Goal: Task Accomplishment & Management: Use online tool/utility

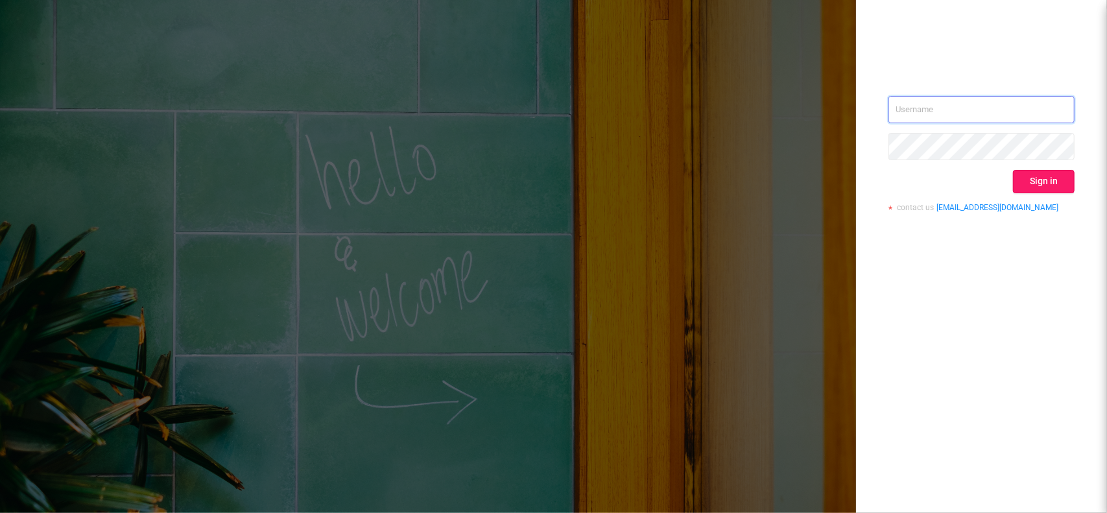
type input "[EMAIL_ADDRESS][DOMAIN_NAME]"
click at [1021, 183] on button "Sign in" at bounding box center [1044, 181] width 62 height 23
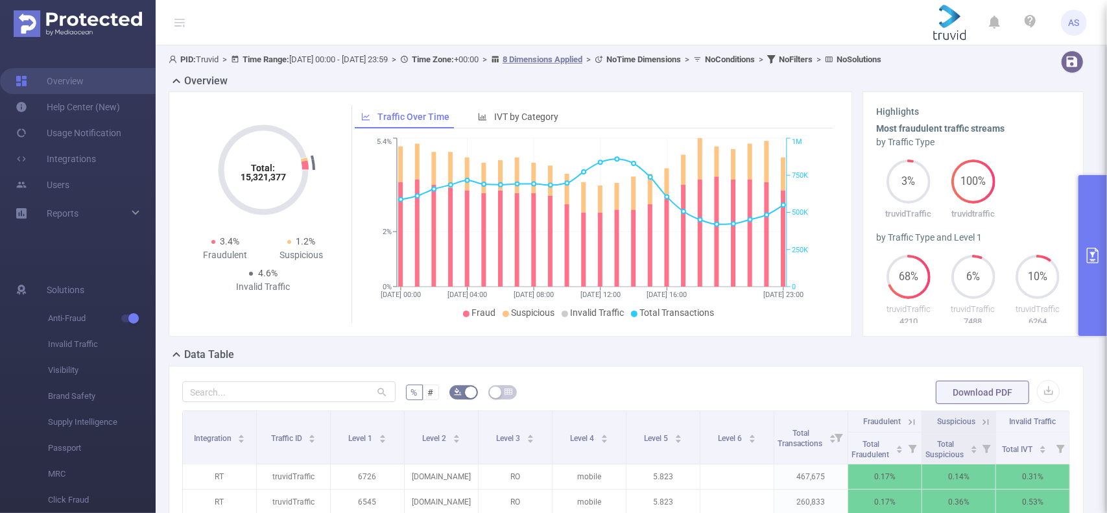
click at [1083, 230] on button "primary" at bounding box center [1092, 255] width 29 height 161
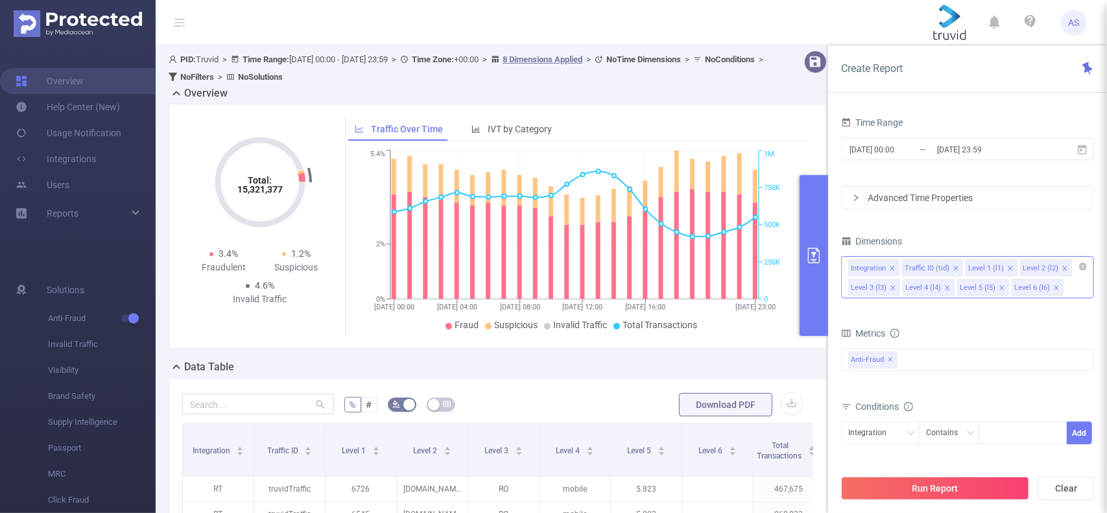
click at [1054, 286] on icon "icon: close" at bounding box center [1056, 287] width 5 height 5
click at [999, 285] on icon "icon: close" at bounding box center [1002, 288] width 6 height 6
click at [945, 286] on icon "icon: close" at bounding box center [947, 288] width 6 height 6
click at [890, 285] on icon "icon: close" at bounding box center [893, 288] width 6 height 6
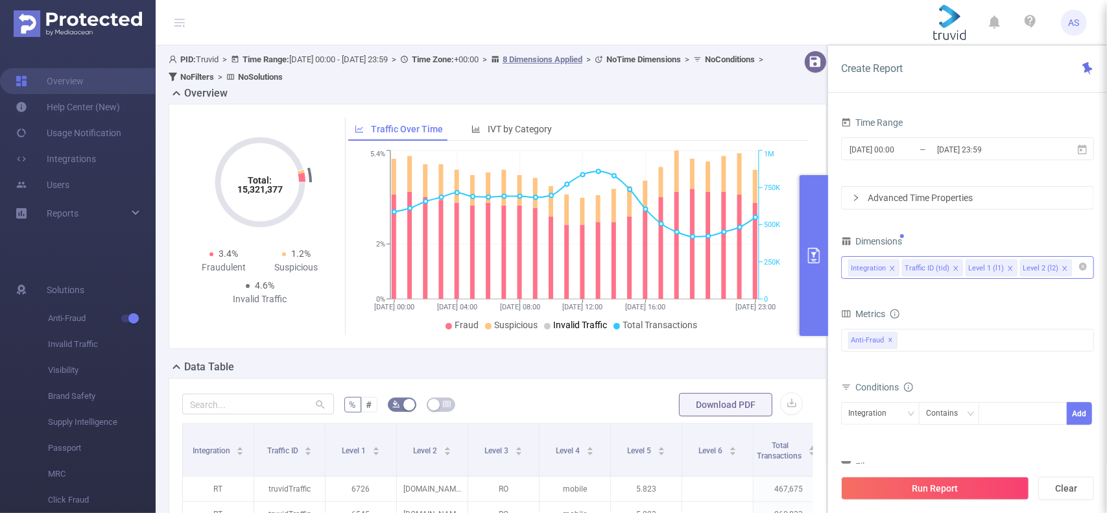
scroll to position [130, 0]
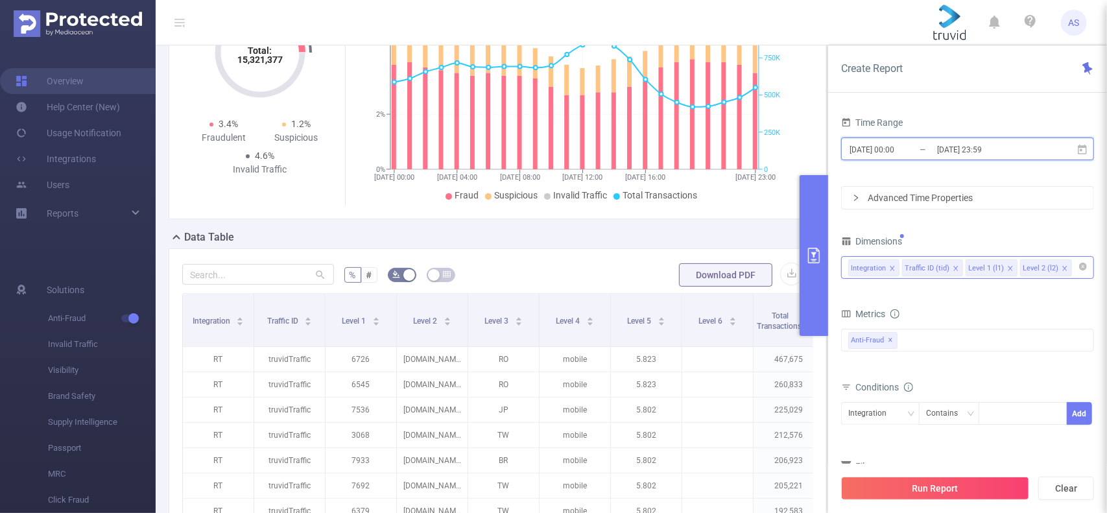
click at [940, 139] on span "[DATE] 00:00 _ [DATE] 23:59" at bounding box center [967, 148] width 253 height 23
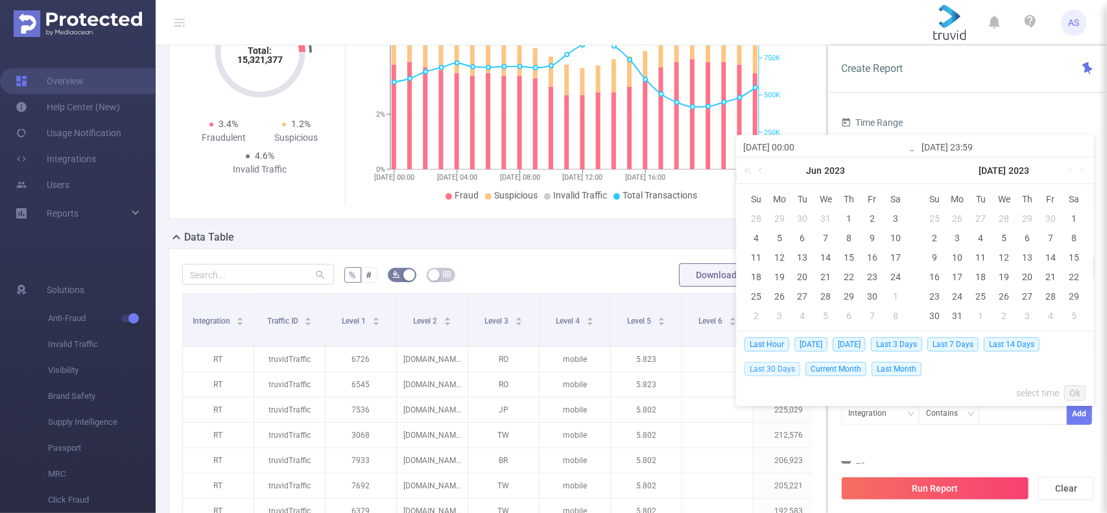
click at [783, 370] on span "Last 30 Days" at bounding box center [772, 369] width 56 height 14
type input "[DATE] 00:00"
type input "[DATE] 23:59"
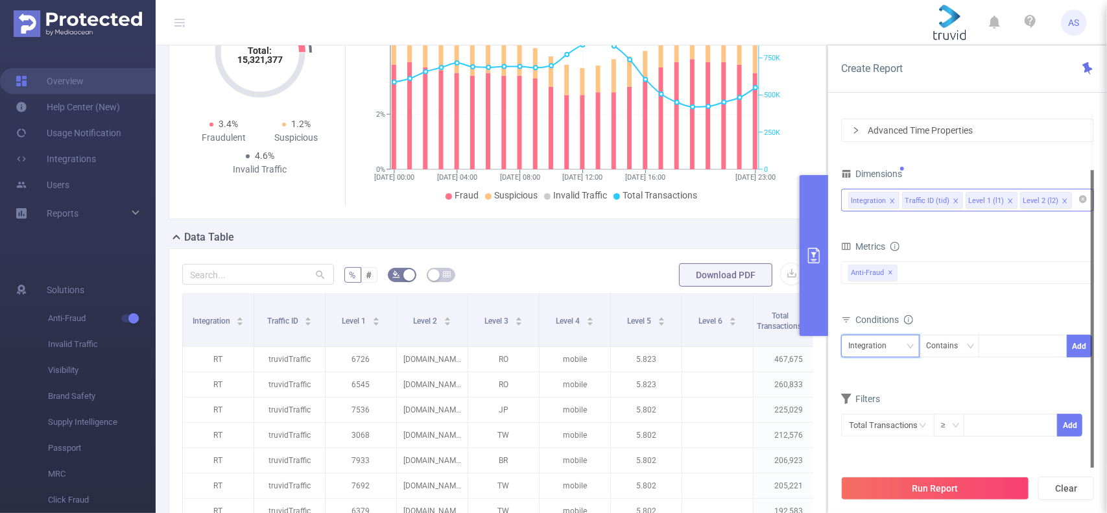
click at [910, 338] on div "Integration" at bounding box center [880, 345] width 64 height 21
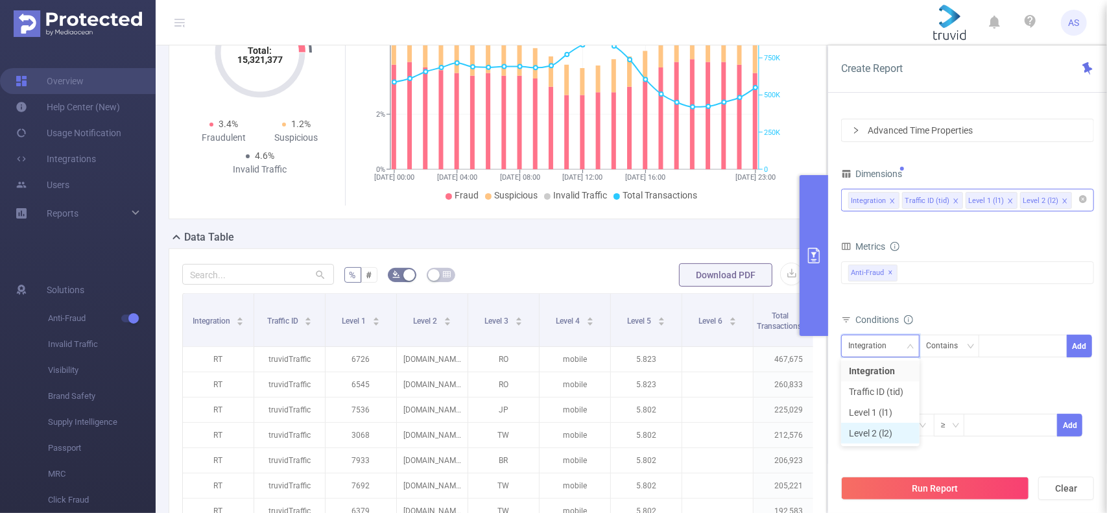
click at [877, 432] on li "Level 2 (l2)" at bounding box center [880, 433] width 78 height 21
click at [965, 347] on div "Contains" at bounding box center [946, 345] width 41 height 21
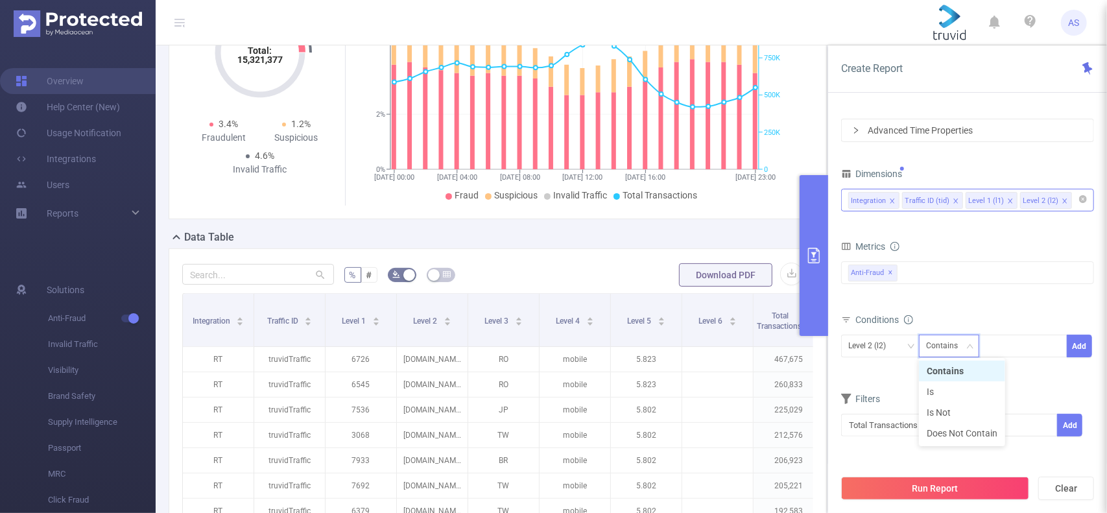
click at [971, 372] on li "Contains" at bounding box center [962, 371] width 86 height 21
click at [1010, 343] on div at bounding box center [1023, 345] width 75 height 21
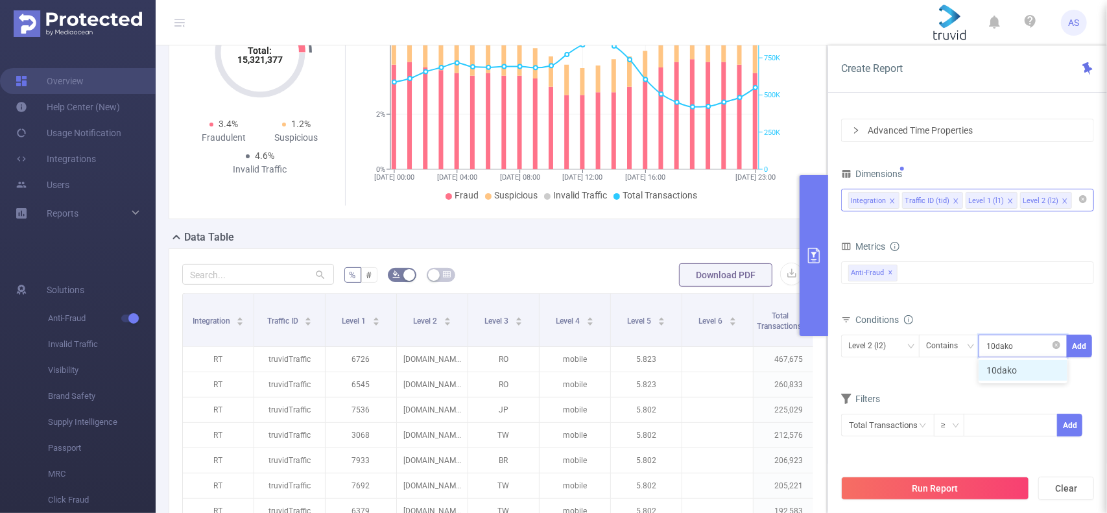
type input "10dakot"
click at [1022, 368] on li "10dakot" at bounding box center [1022, 370] width 89 height 21
click at [1090, 344] on button "Add" at bounding box center [1079, 346] width 25 height 23
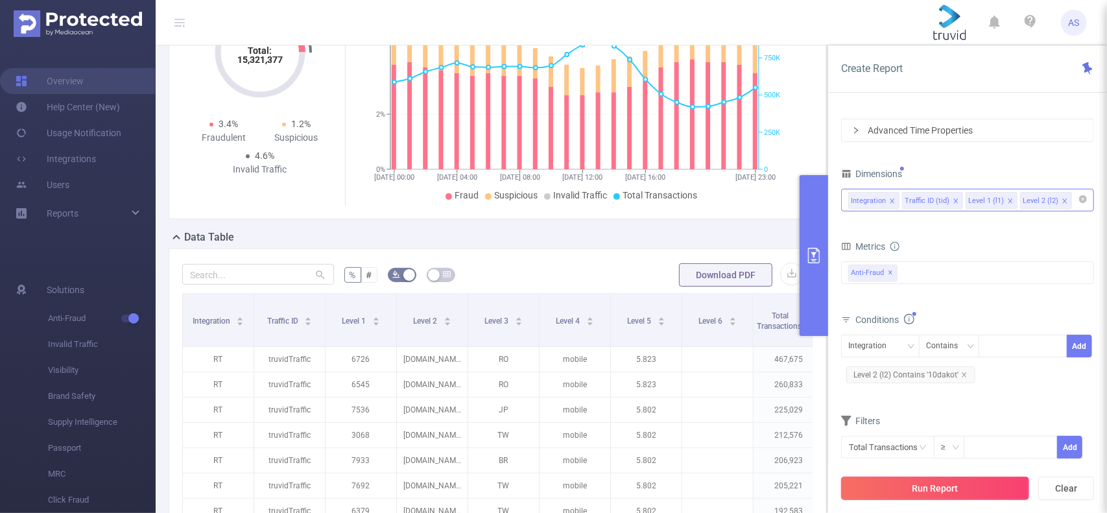
click at [953, 488] on button "Run Report" at bounding box center [935, 488] width 188 height 23
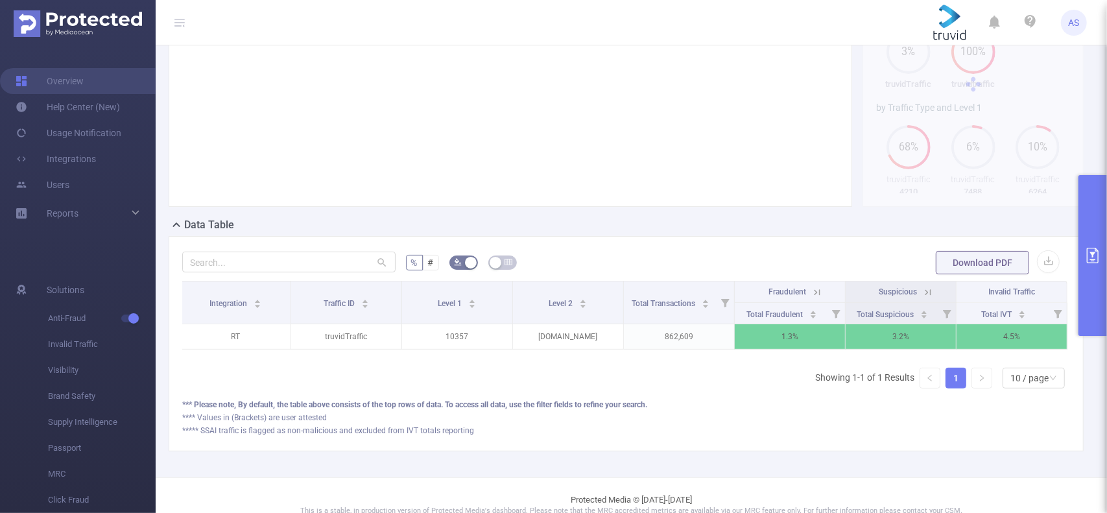
scroll to position [169, 0]
